Goal: Information Seeking & Learning: Find specific fact

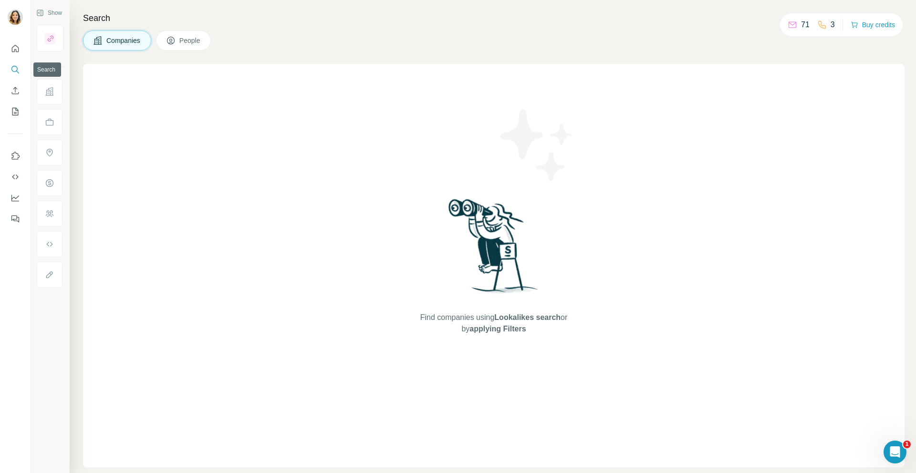
click at [17, 66] on icon "Search" at bounding box center [15, 70] width 10 height 10
click at [9, 73] on button "Search" at bounding box center [15, 69] width 15 height 17
click at [206, 43] on button "People" at bounding box center [183, 41] width 55 height 20
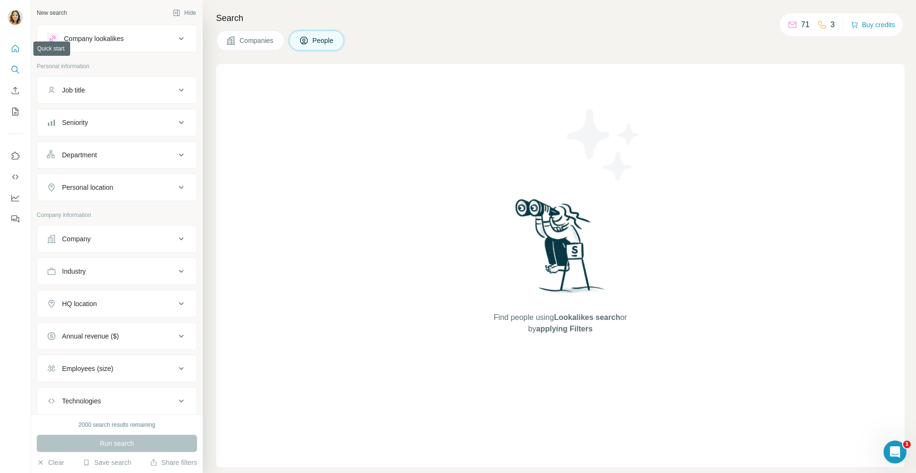
click at [15, 51] on icon "Quick start" at bounding box center [15, 49] width 10 height 10
click at [15, 69] on icon "Search" at bounding box center [15, 70] width 10 height 10
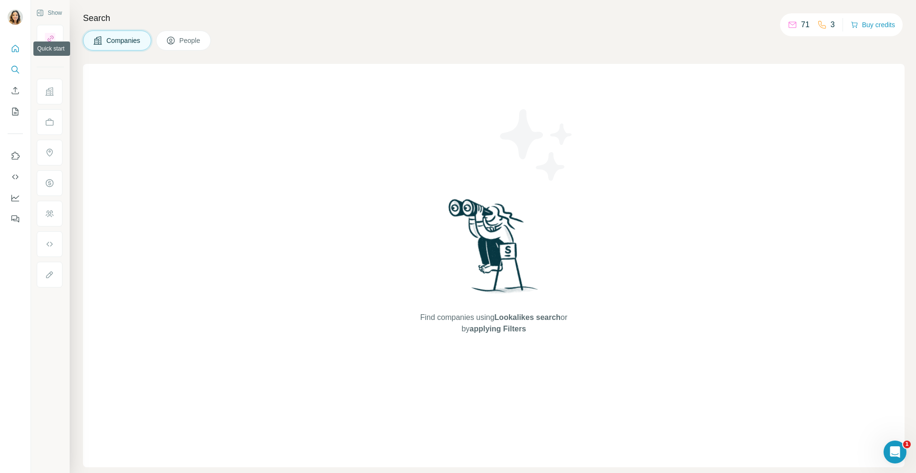
click at [15, 47] on icon "Quick start" at bounding box center [15, 49] width 10 height 10
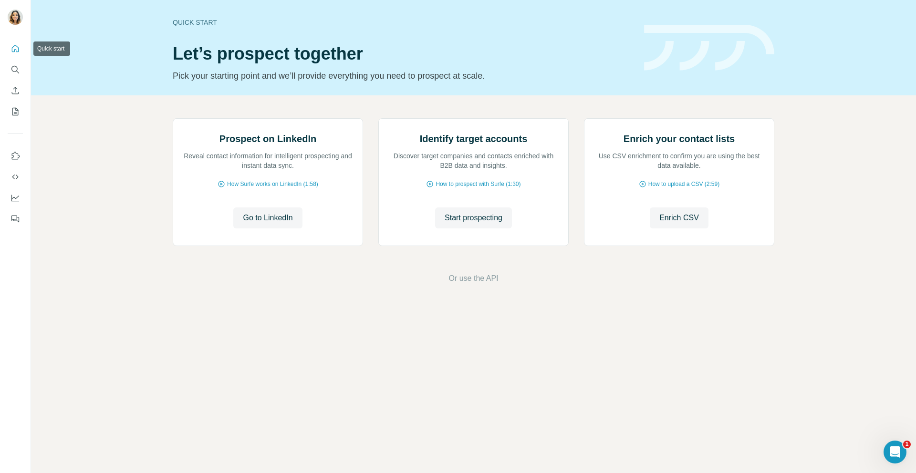
click at [15, 47] on icon "Quick start" at bounding box center [15, 49] width 10 height 10
click at [13, 71] on icon "Search" at bounding box center [15, 70] width 10 height 10
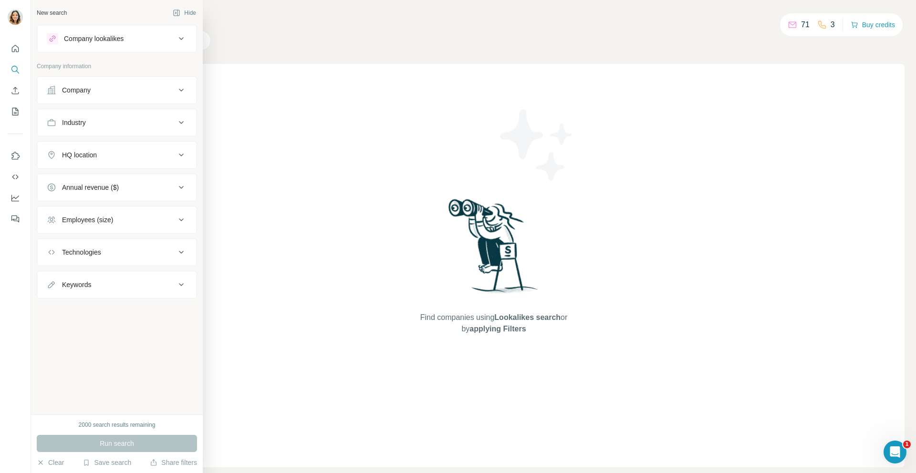
click at [136, 30] on button "Company lookalikes" at bounding box center [116, 38] width 159 height 23
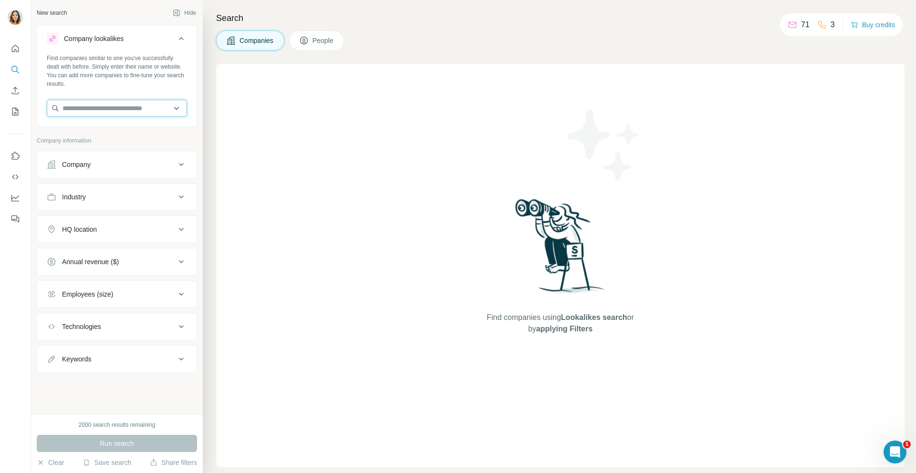
click at [96, 104] on input "text" at bounding box center [117, 108] width 140 height 17
type input "**********"
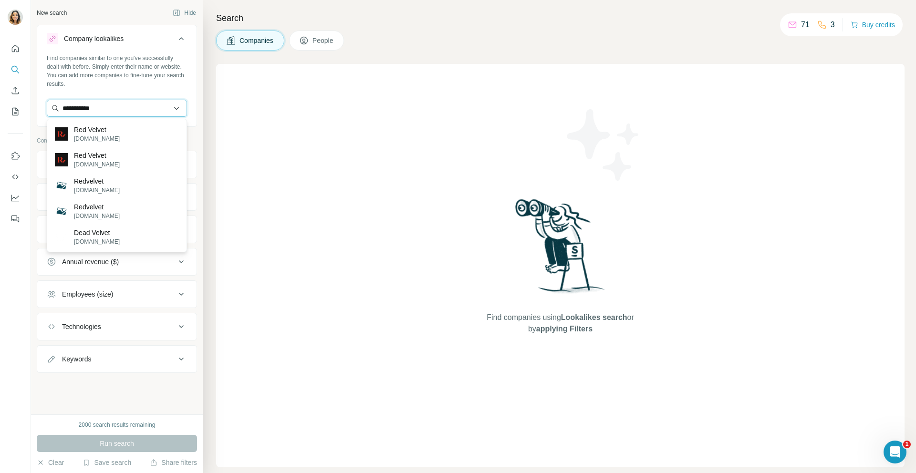
click at [107, 105] on input "**********" at bounding box center [117, 108] width 140 height 17
type input "*"
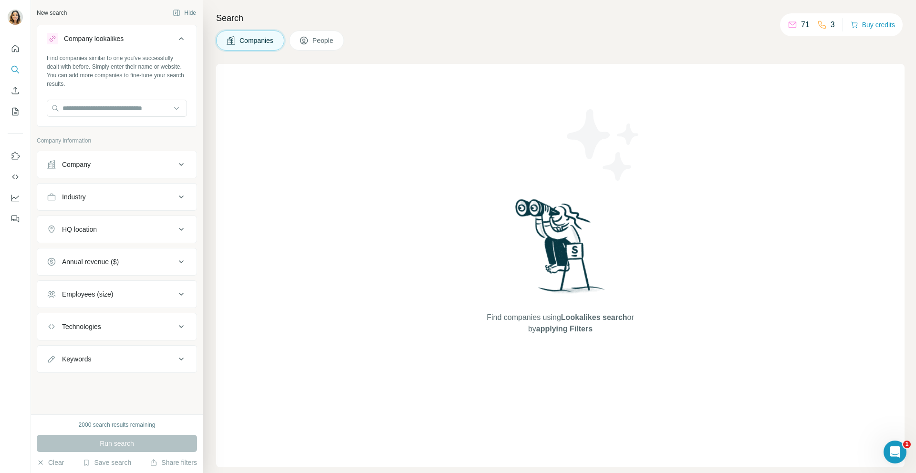
click at [100, 228] on div "HQ location" at bounding box center [111, 230] width 129 height 10
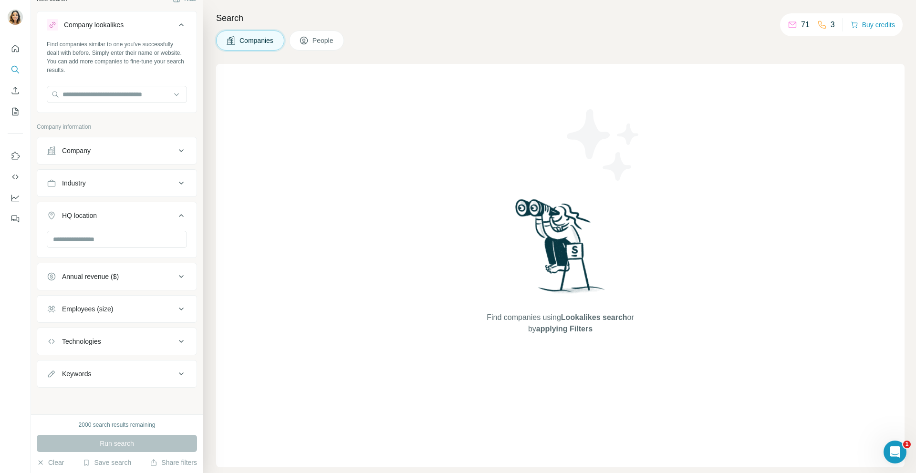
click at [72, 302] on button "Employees (size)" at bounding box center [116, 309] width 159 height 23
click at [13, 54] on button "Quick start" at bounding box center [15, 48] width 15 height 17
click at [14, 73] on icon "Search" at bounding box center [15, 70] width 10 height 10
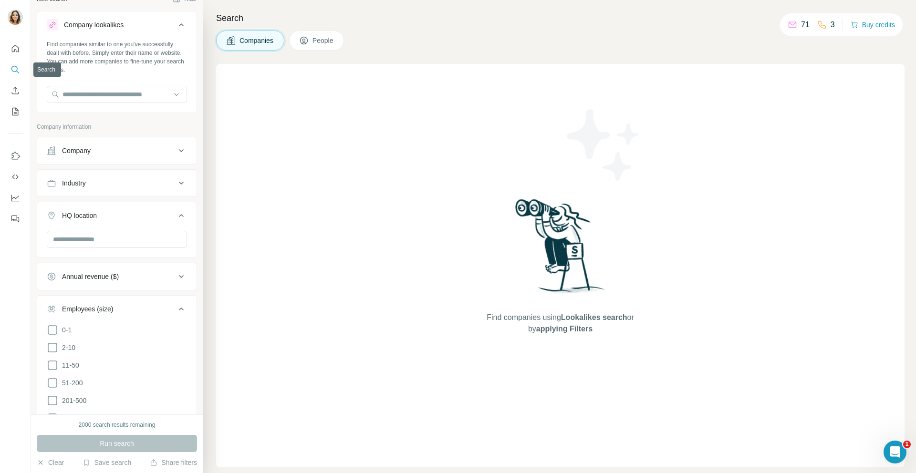
click at [14, 73] on icon "Search" at bounding box center [15, 70] width 10 height 10
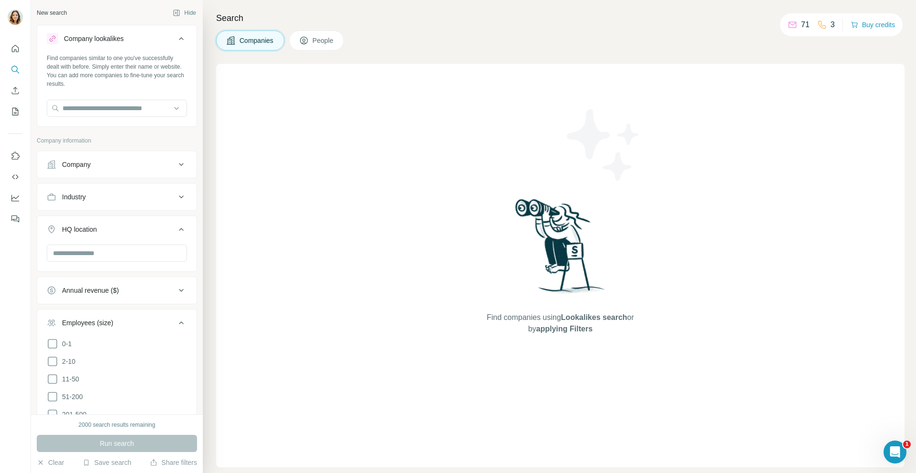
click at [61, 12] on div "New search" at bounding box center [52, 13] width 30 height 9
click at [45, 17] on div "New search Hide" at bounding box center [117, 13] width 160 height 14
click at [14, 71] on icon "Search" at bounding box center [15, 70] width 10 height 10
click at [14, 71] on icon "Search" at bounding box center [14, 69] width 6 height 6
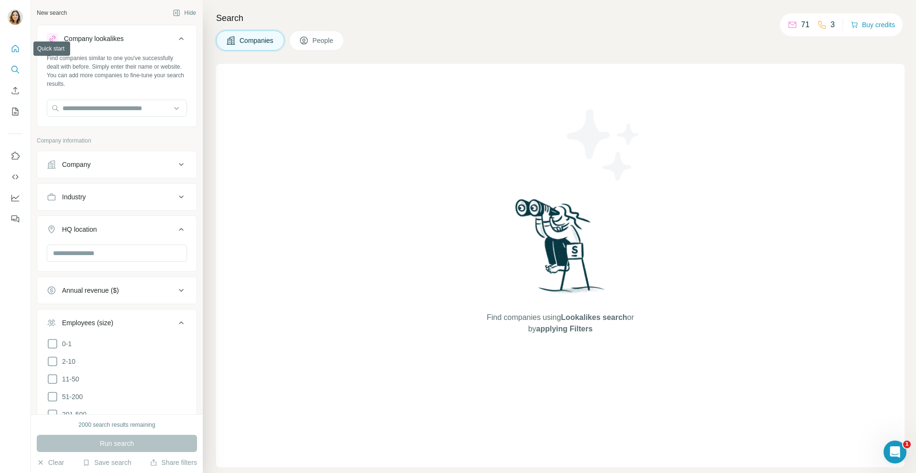
click at [14, 53] on button "Quick start" at bounding box center [15, 48] width 15 height 17
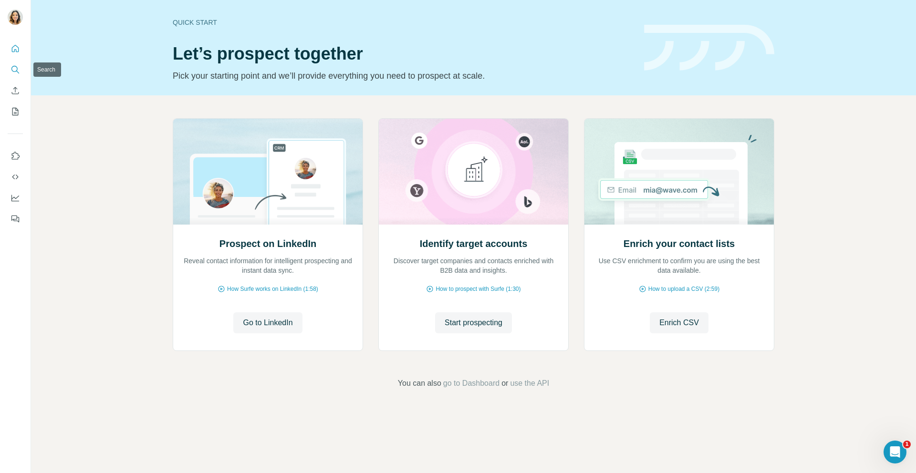
click at [14, 70] on icon "Search" at bounding box center [15, 70] width 10 height 10
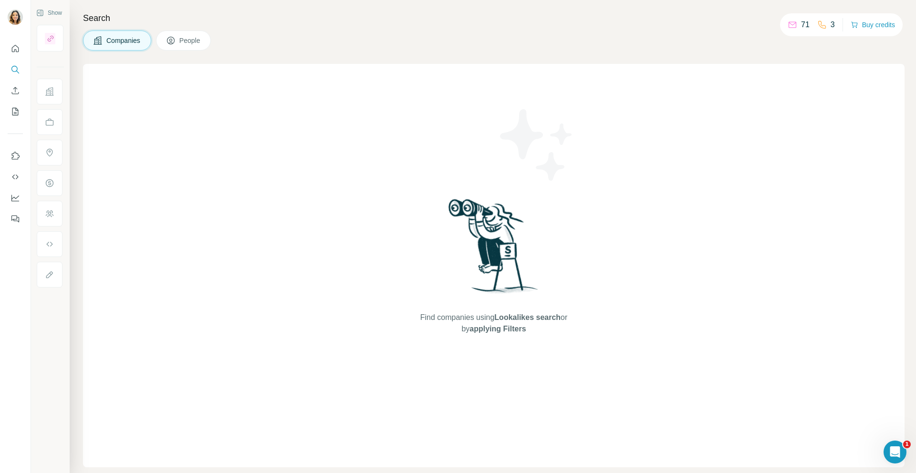
click at [200, 44] on span "People" at bounding box center [190, 41] width 22 height 10
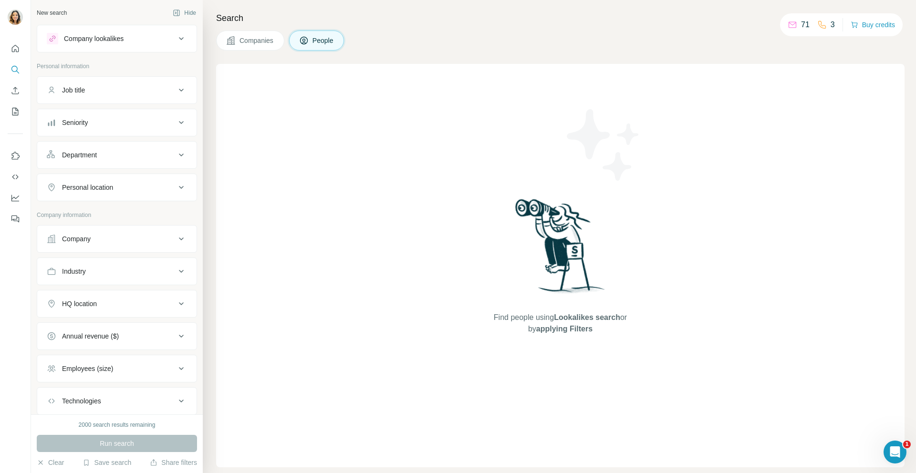
click at [316, 45] on span "People" at bounding box center [324, 41] width 22 height 10
click at [128, 89] on div "Job title" at bounding box center [111, 90] width 129 height 10
click at [90, 114] on input "text" at bounding box center [107, 113] width 121 height 17
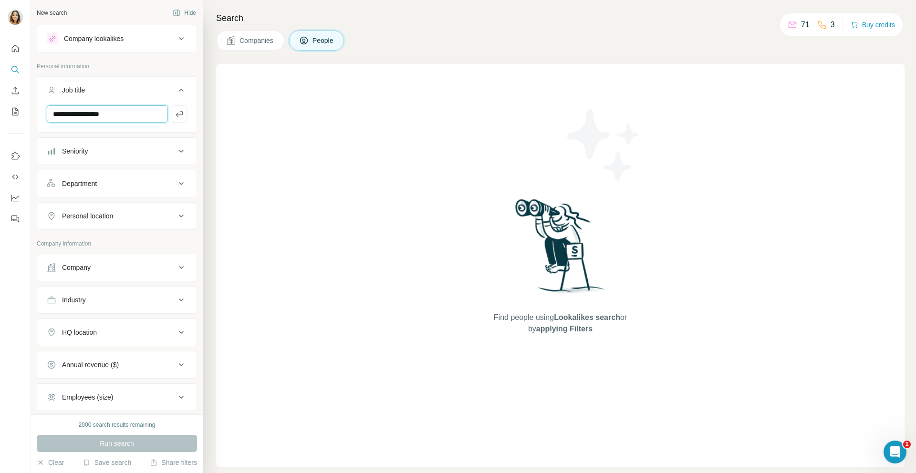
type input "**********"
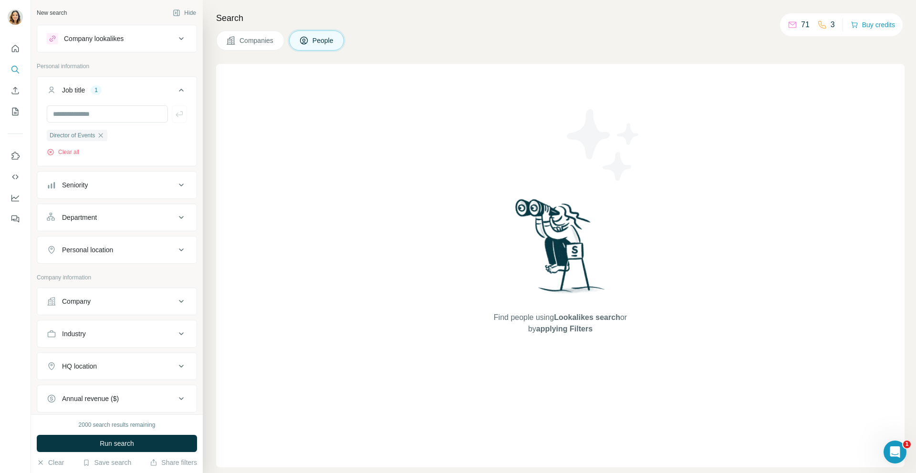
click at [115, 180] on div "Seniority" at bounding box center [111, 185] width 129 height 10
click at [56, 213] on icon at bounding box center [53, 210] width 10 height 10
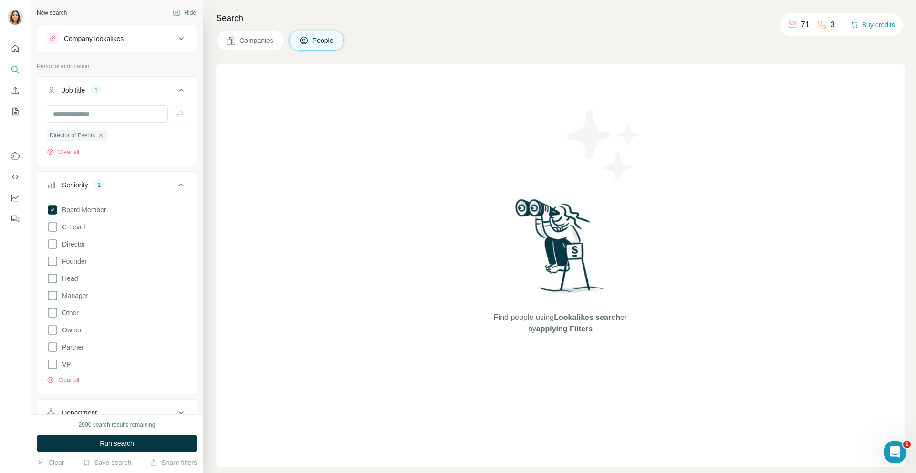
scroll to position [51, 0]
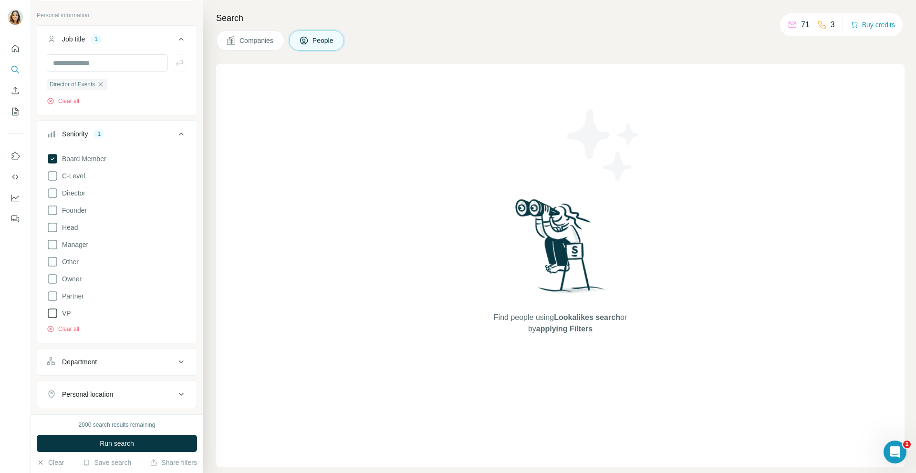
click at [52, 316] on icon at bounding box center [52, 313] width 11 height 11
click at [48, 240] on icon at bounding box center [52, 244] width 11 height 11
click at [54, 229] on icon at bounding box center [52, 227] width 11 height 11
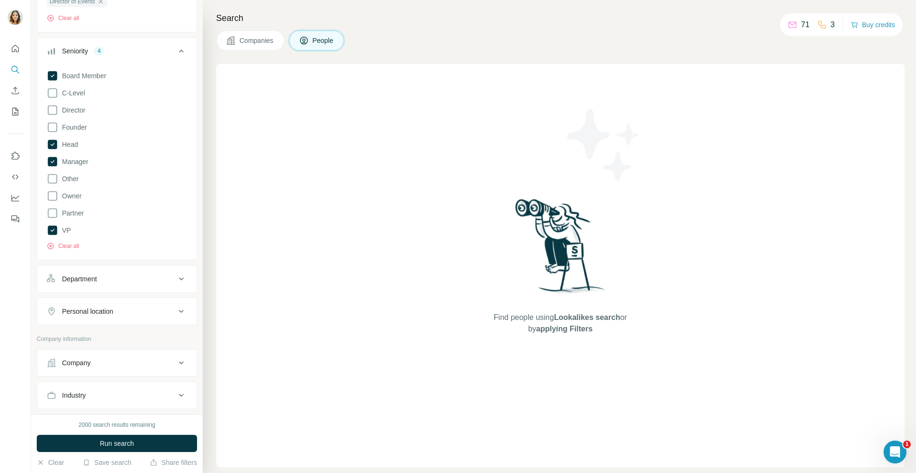
scroll to position [169, 0]
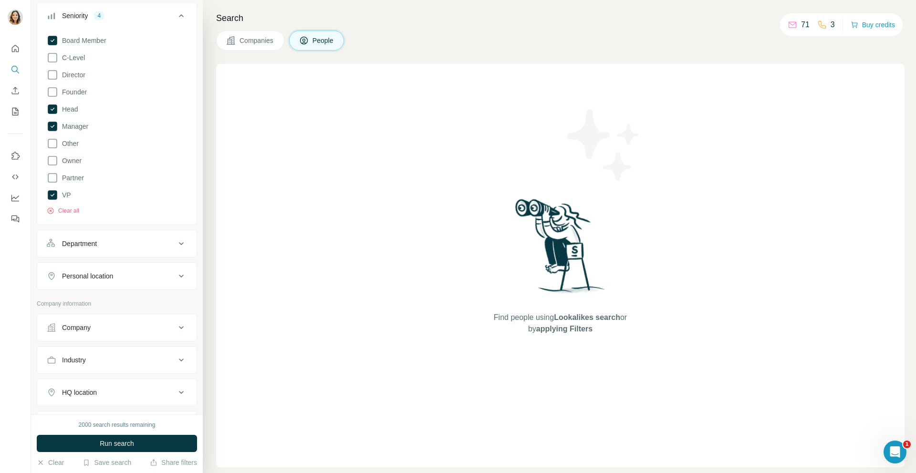
click at [181, 241] on icon at bounding box center [181, 243] width 11 height 11
click at [108, 267] on input at bounding box center [112, 267] width 118 height 10
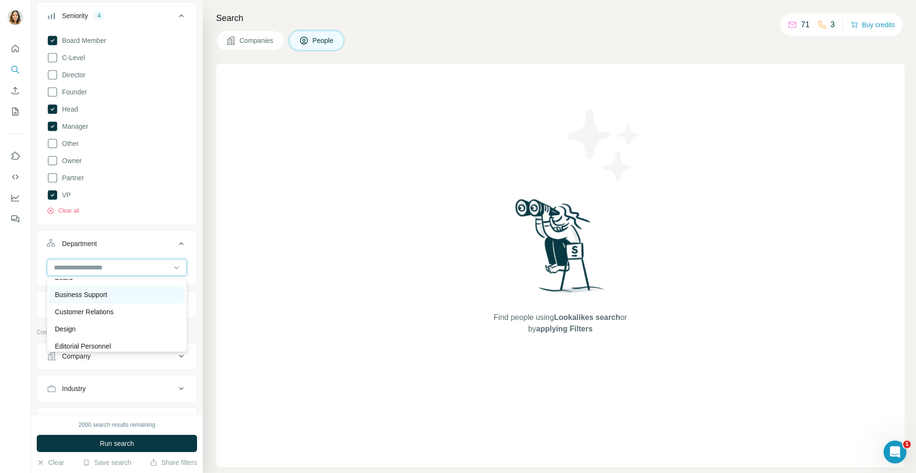
scroll to position [32, 0]
click at [90, 268] on input at bounding box center [112, 267] width 118 height 10
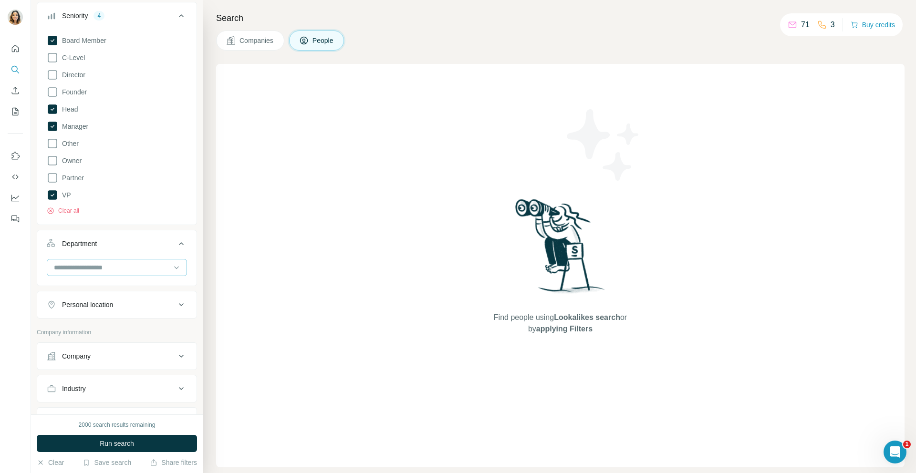
click at [90, 268] on input at bounding box center [112, 267] width 118 height 10
type input "*"
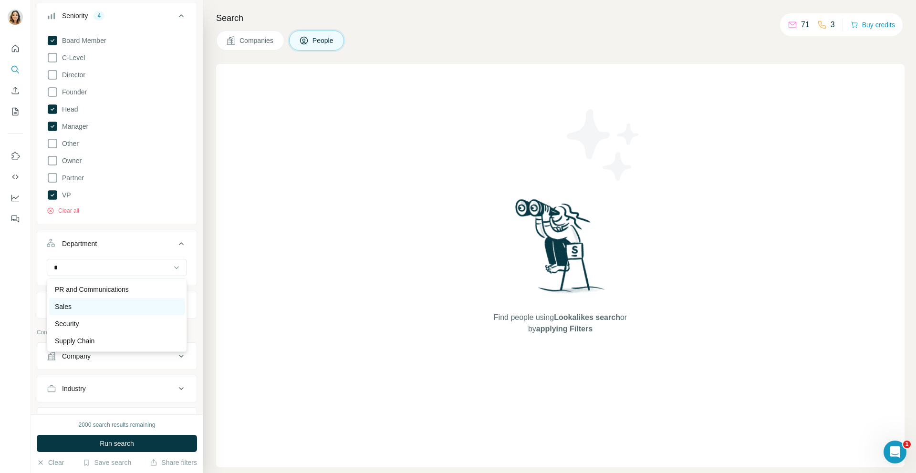
click at [73, 310] on div "Sales" at bounding box center [117, 307] width 124 height 10
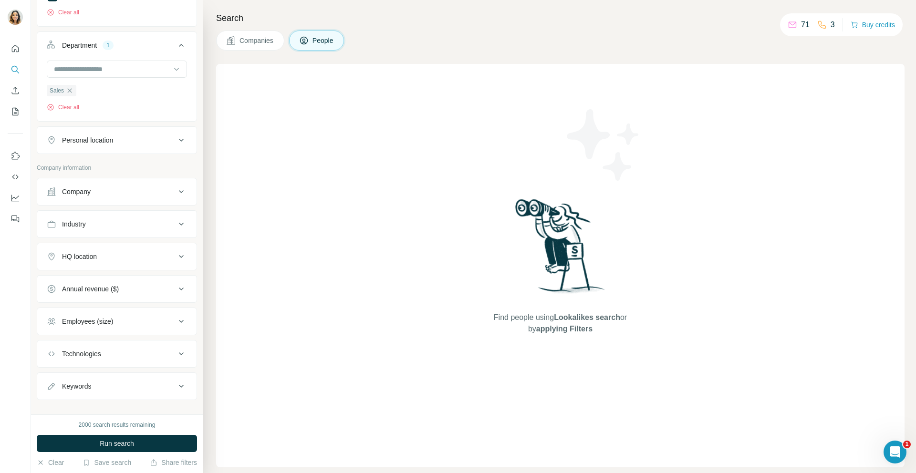
scroll to position [368, 0]
click at [178, 142] on icon at bounding box center [181, 139] width 11 height 11
click at [127, 161] on input "text" at bounding box center [117, 163] width 140 height 17
type input "*"
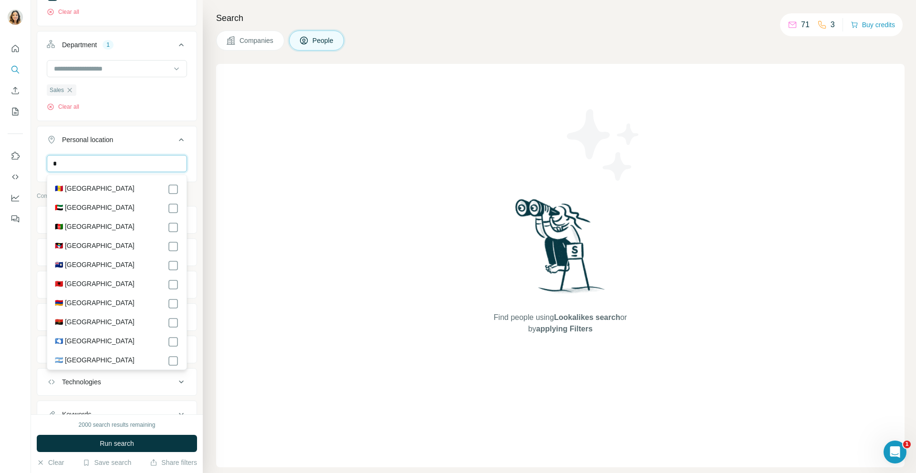
type input "*"
click at [24, 270] on div at bounding box center [15, 236] width 31 height 473
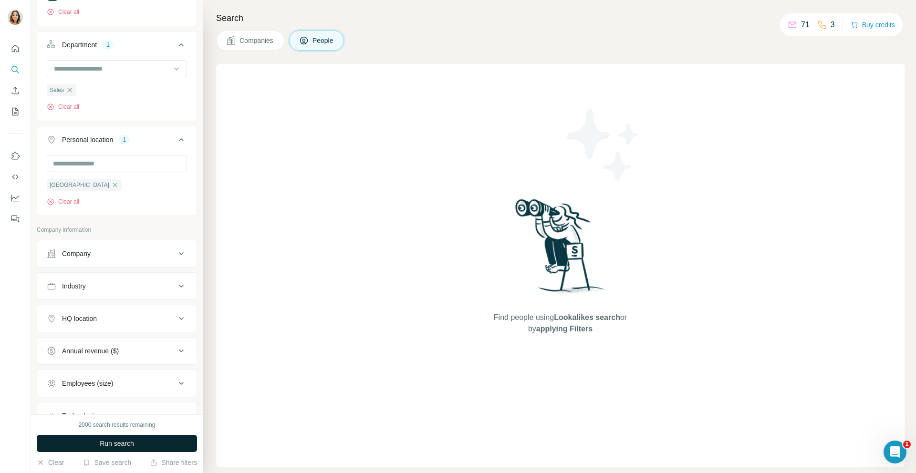
scroll to position [443, 0]
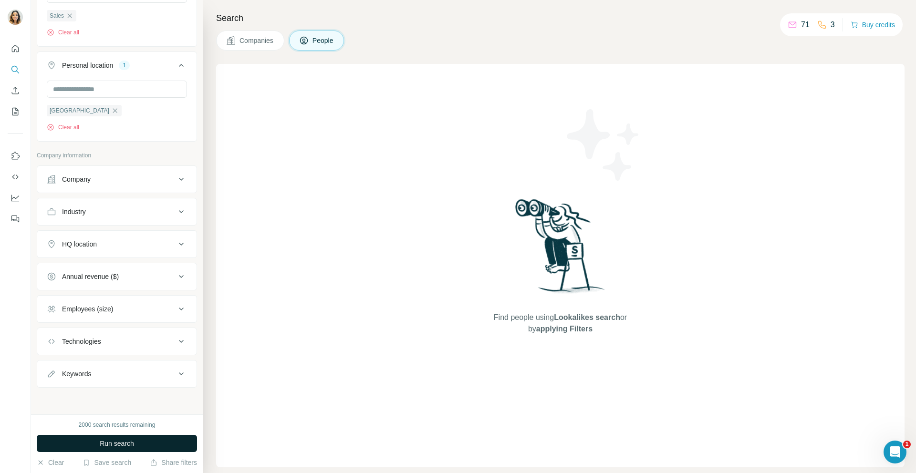
click at [179, 182] on icon at bounding box center [181, 179] width 11 height 11
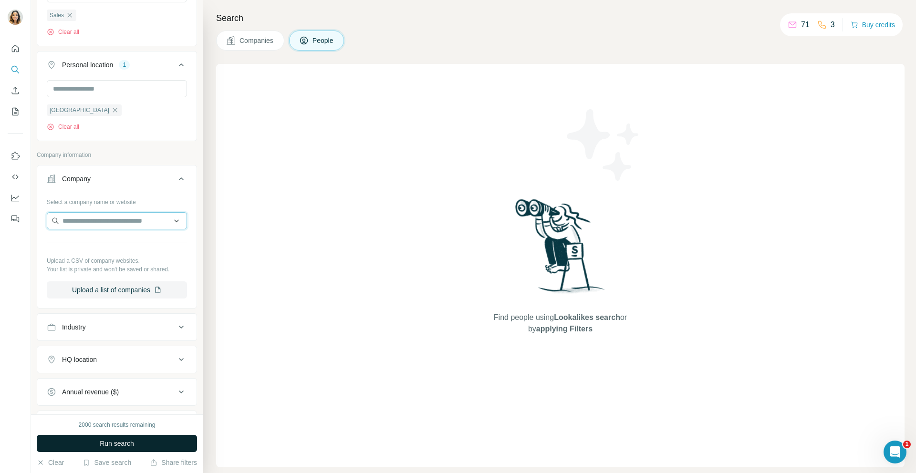
click at [136, 220] on input "text" at bounding box center [117, 220] width 140 height 17
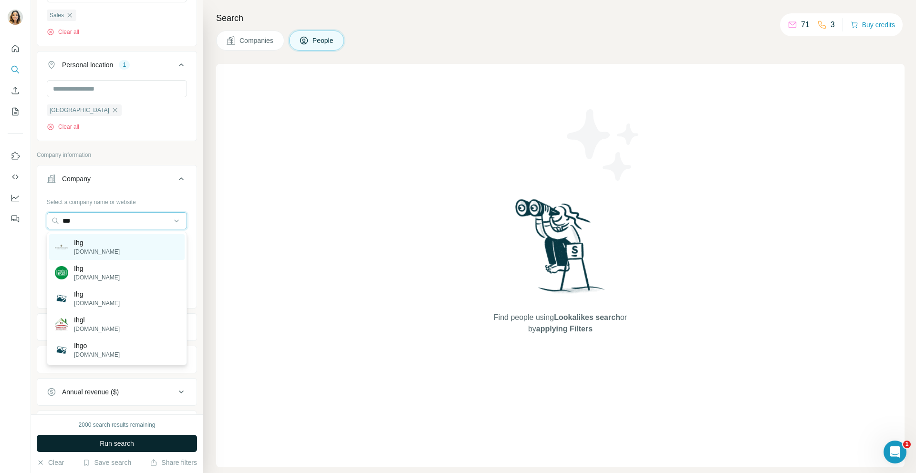
type input "***"
click at [102, 248] on div "Ihg [DOMAIN_NAME]" at bounding box center [117, 247] width 136 height 26
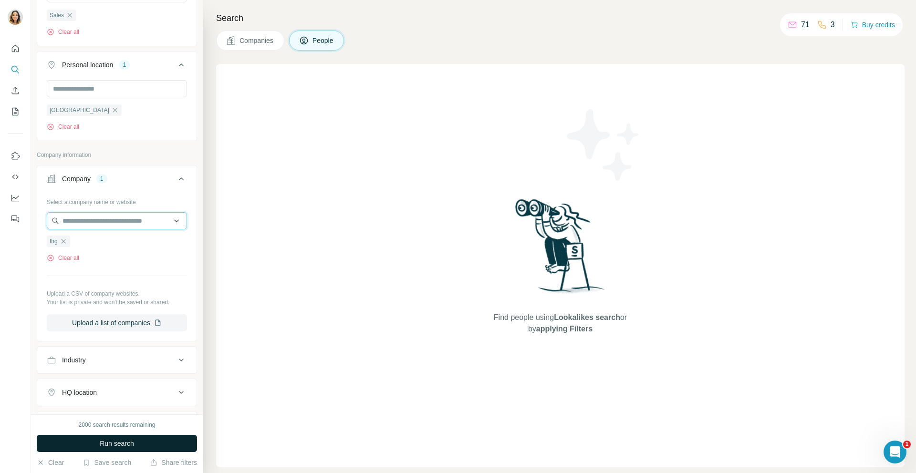
click at [131, 222] on input "text" at bounding box center [117, 220] width 140 height 17
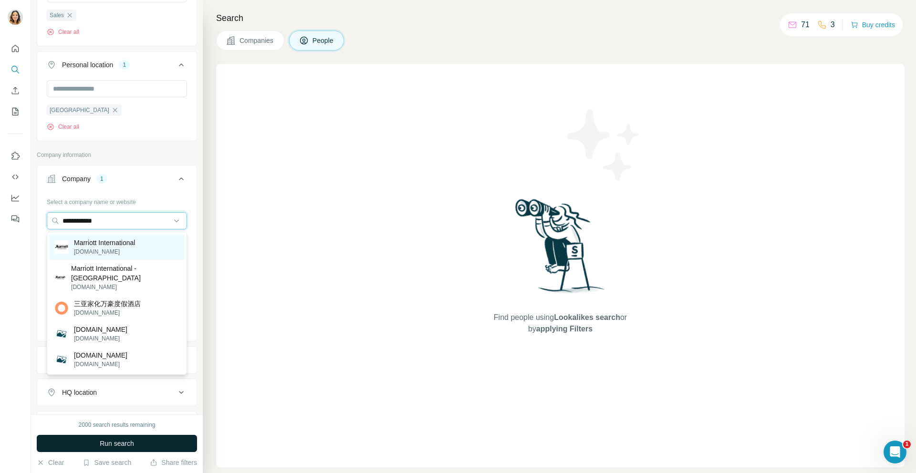
type input "**********"
click at [105, 250] on p "[DOMAIN_NAME]" at bounding box center [104, 252] width 61 height 9
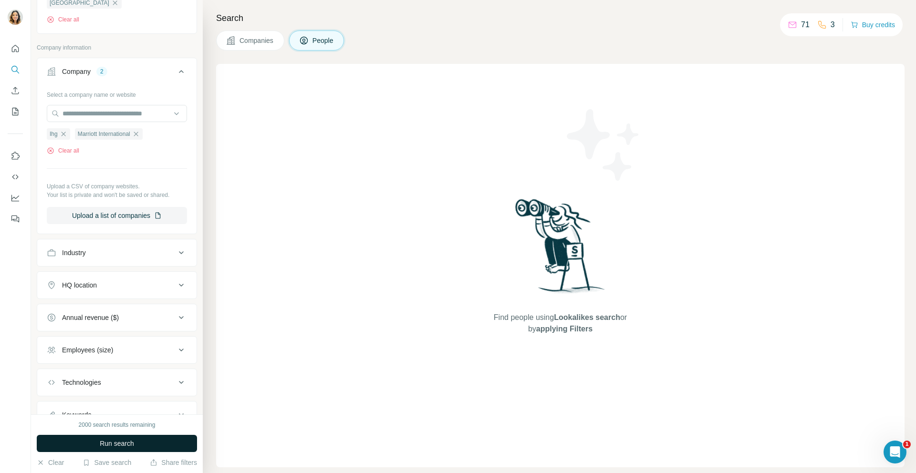
scroll to position [552, 0]
click at [126, 251] on div "Industry" at bounding box center [111, 252] width 129 height 10
click at [97, 276] on input at bounding box center [112, 275] width 118 height 10
click at [92, 267] on div at bounding box center [117, 275] width 140 height 17
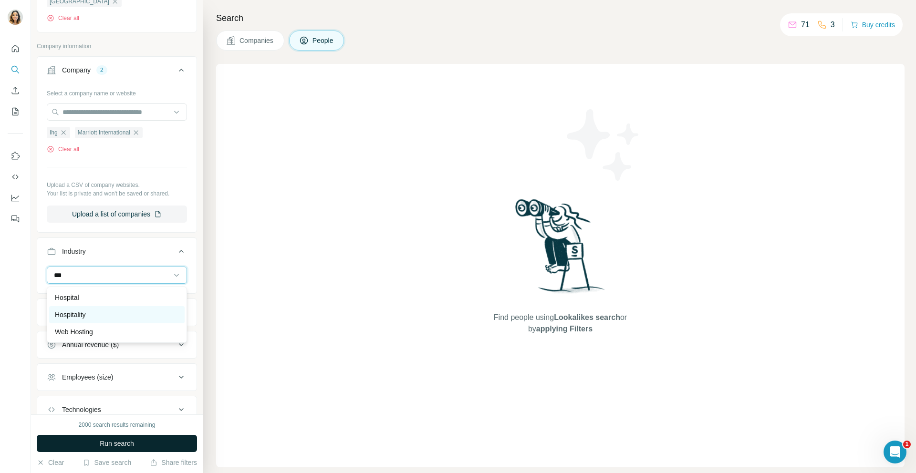
type input "***"
click at [79, 312] on p "Hospitality" at bounding box center [70, 315] width 31 height 10
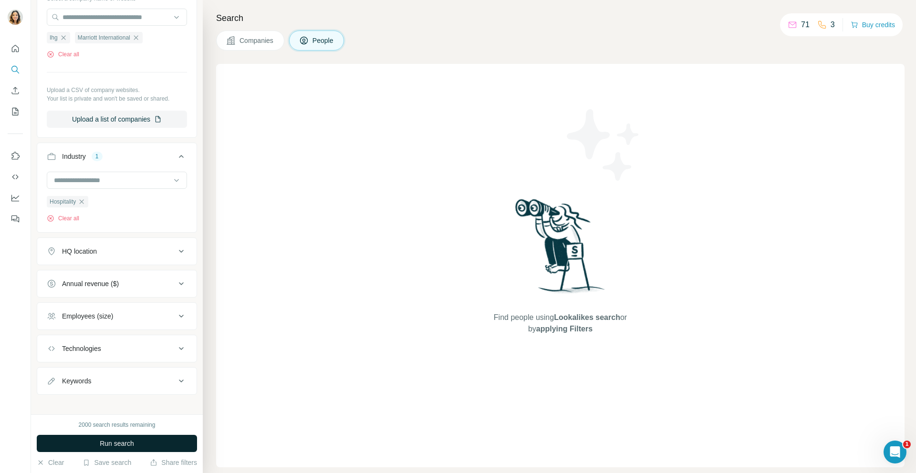
scroll to position [655, 0]
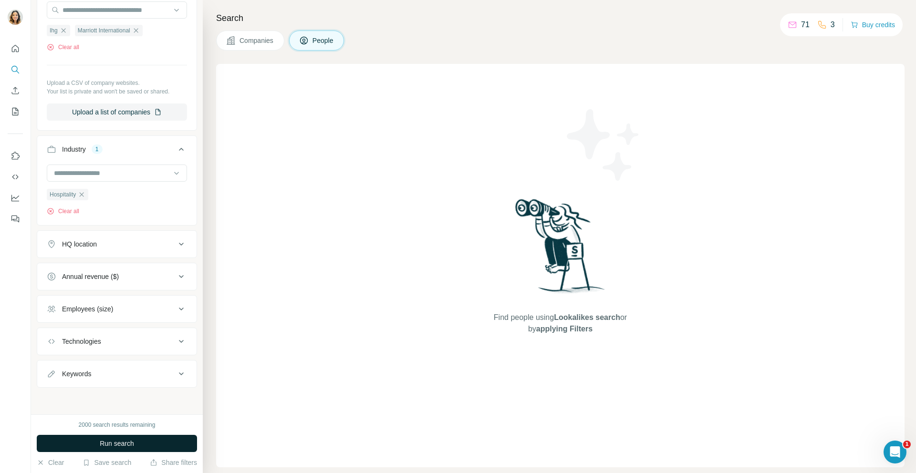
click at [116, 443] on span "Run search" at bounding box center [117, 444] width 34 height 10
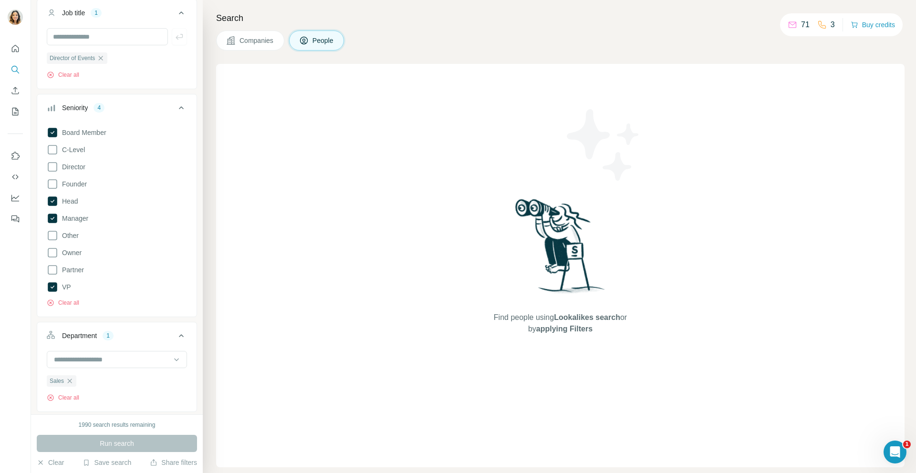
scroll to position [113, 0]
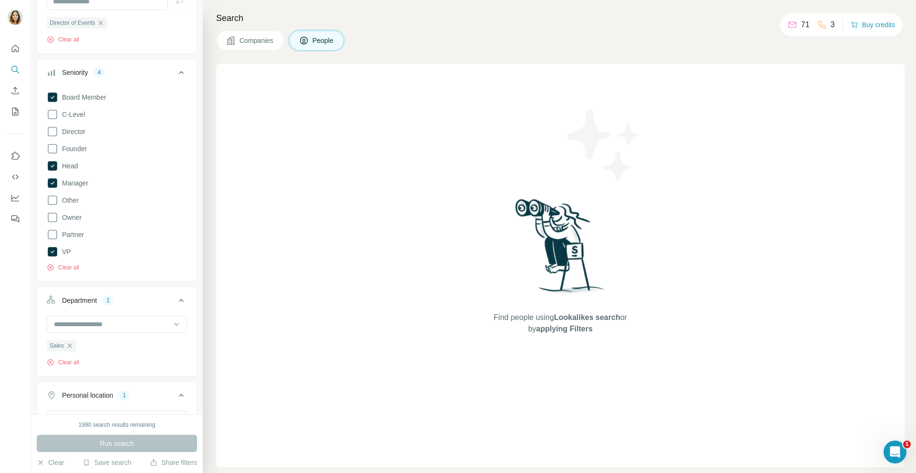
click at [78, 445] on div "Run search" at bounding box center [117, 443] width 160 height 17
click at [116, 444] on div "Run search" at bounding box center [117, 443] width 160 height 17
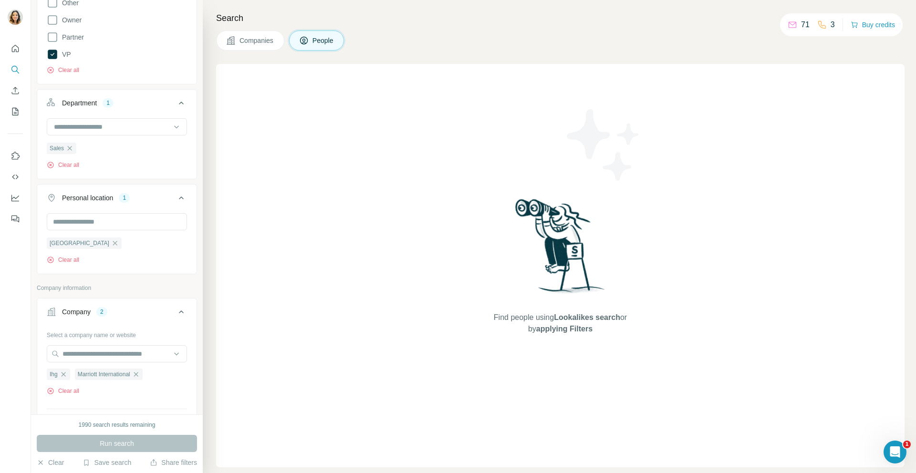
scroll to position [0, 0]
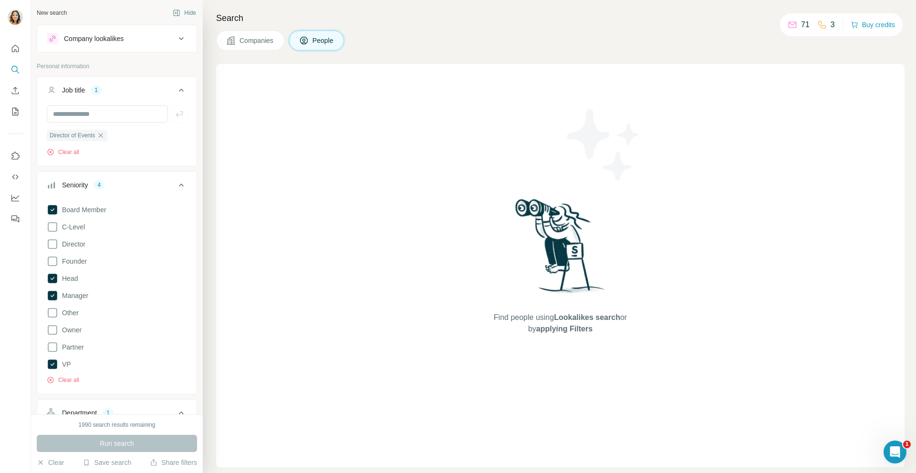
click at [105, 446] on div "Run search" at bounding box center [117, 443] width 160 height 17
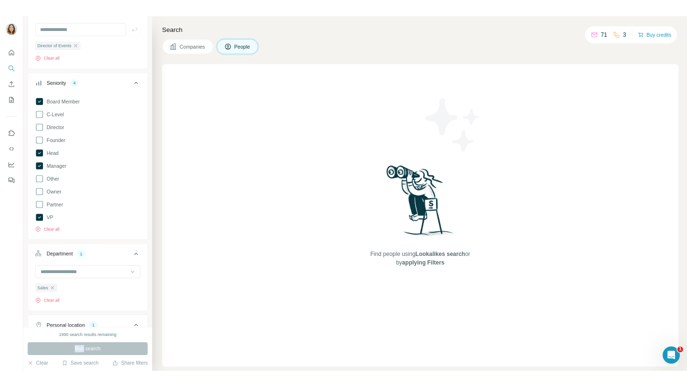
scroll to position [216, 0]
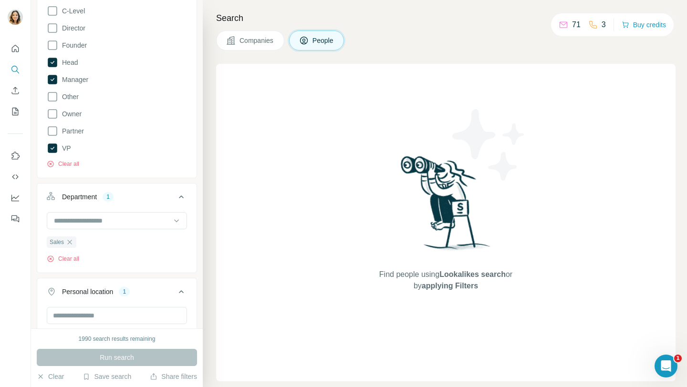
click at [467, 31] on div "Companies People" at bounding box center [446, 41] width 460 height 20
